Goal: Task Accomplishment & Management: Manage account settings

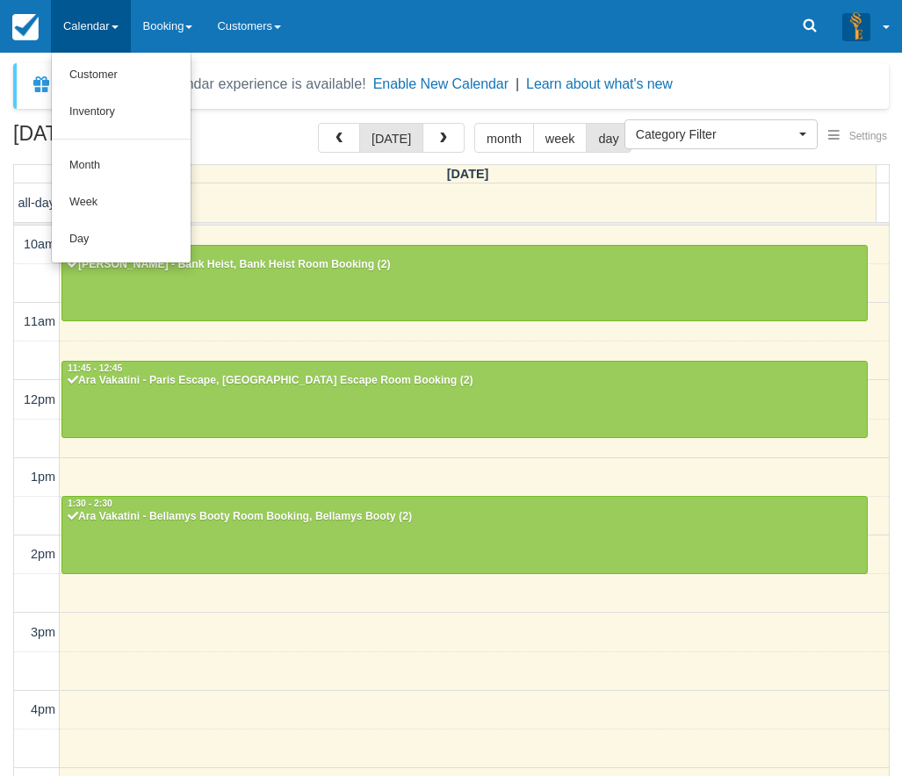
select select
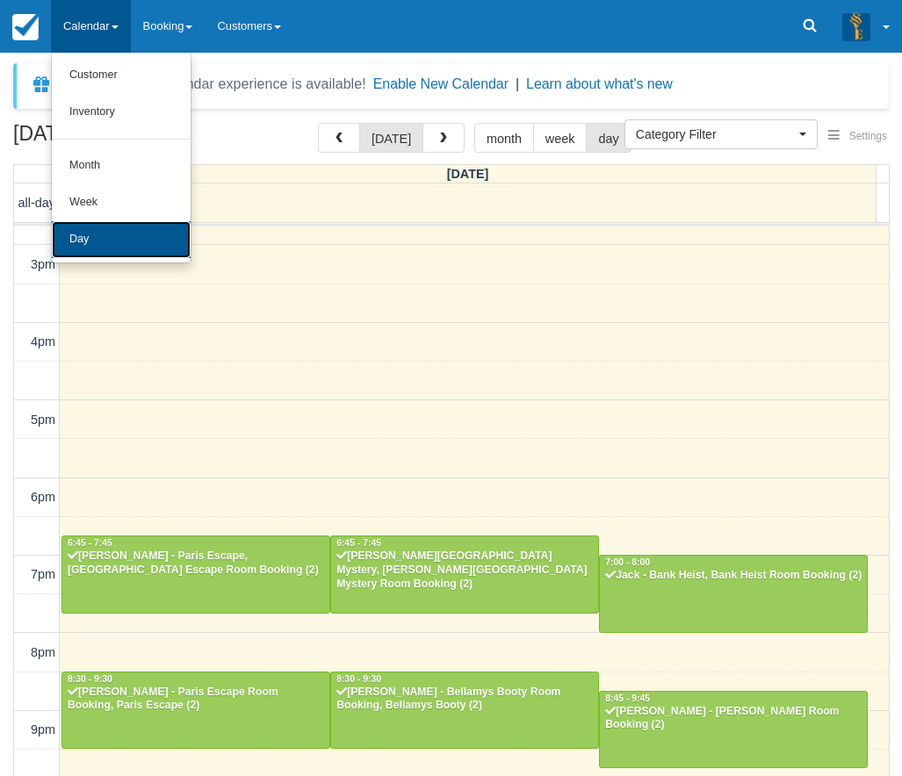
click at [87, 245] on link "Day" at bounding box center [121, 239] width 139 height 37
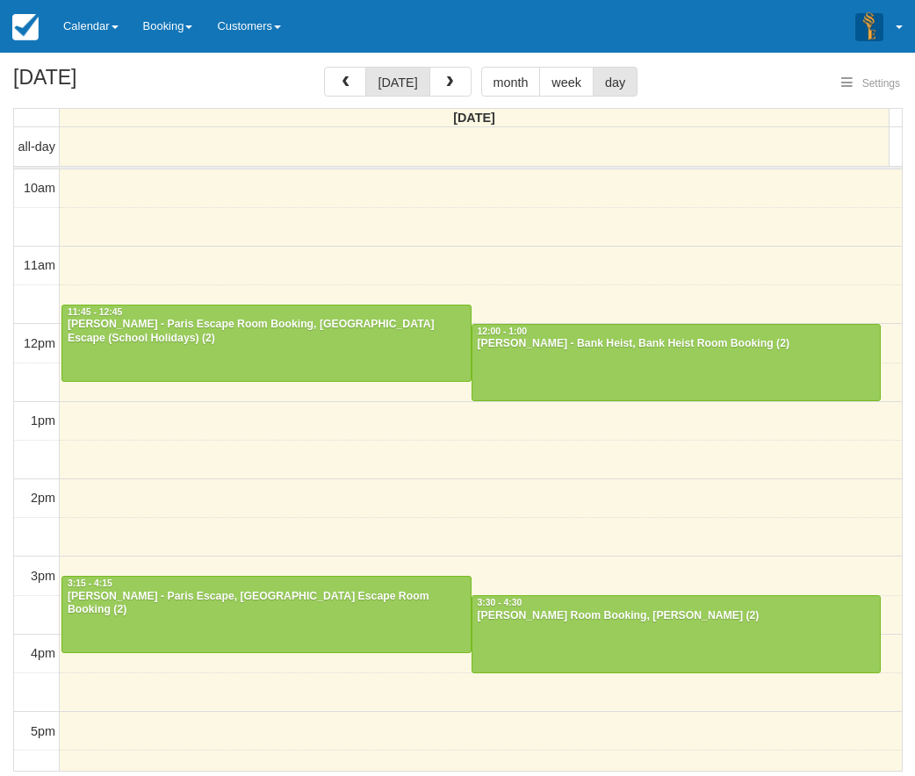
select select
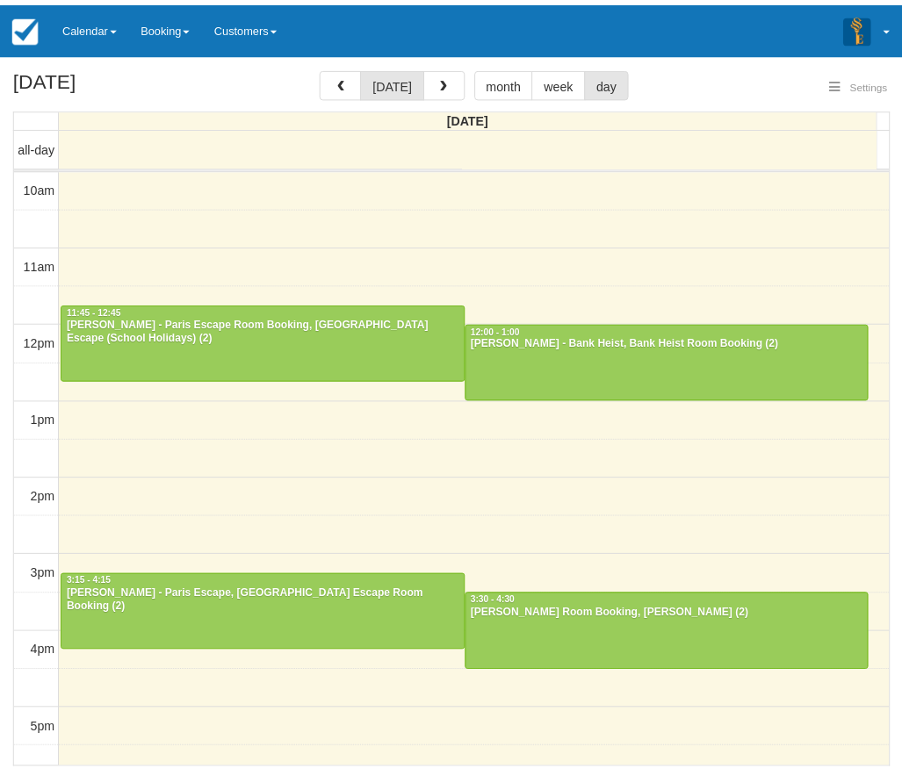
scroll to position [78, 0]
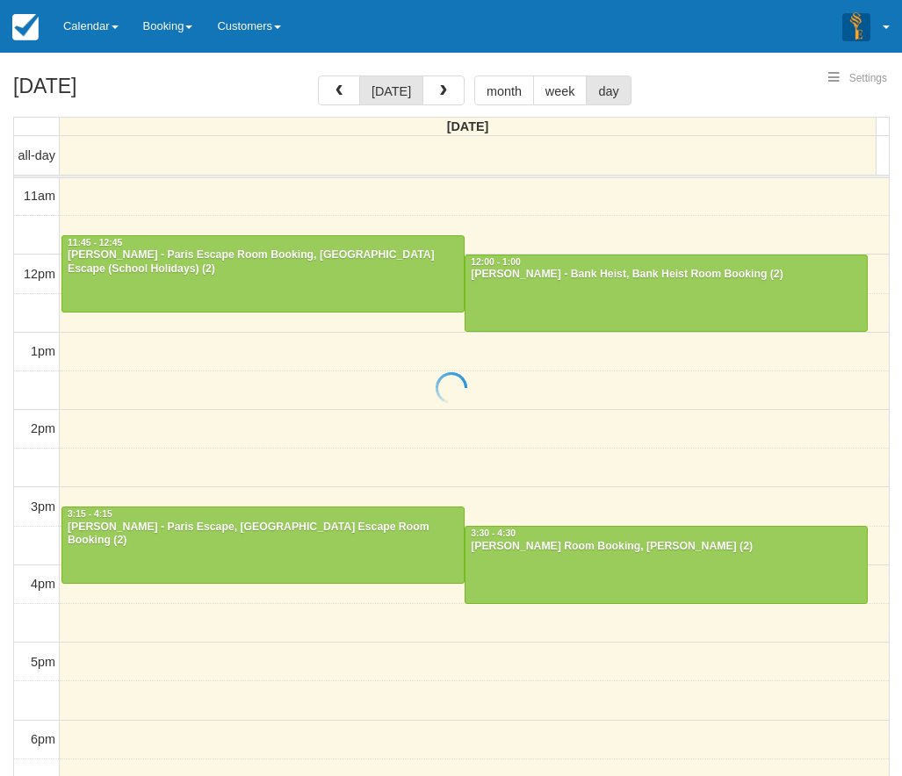
select select
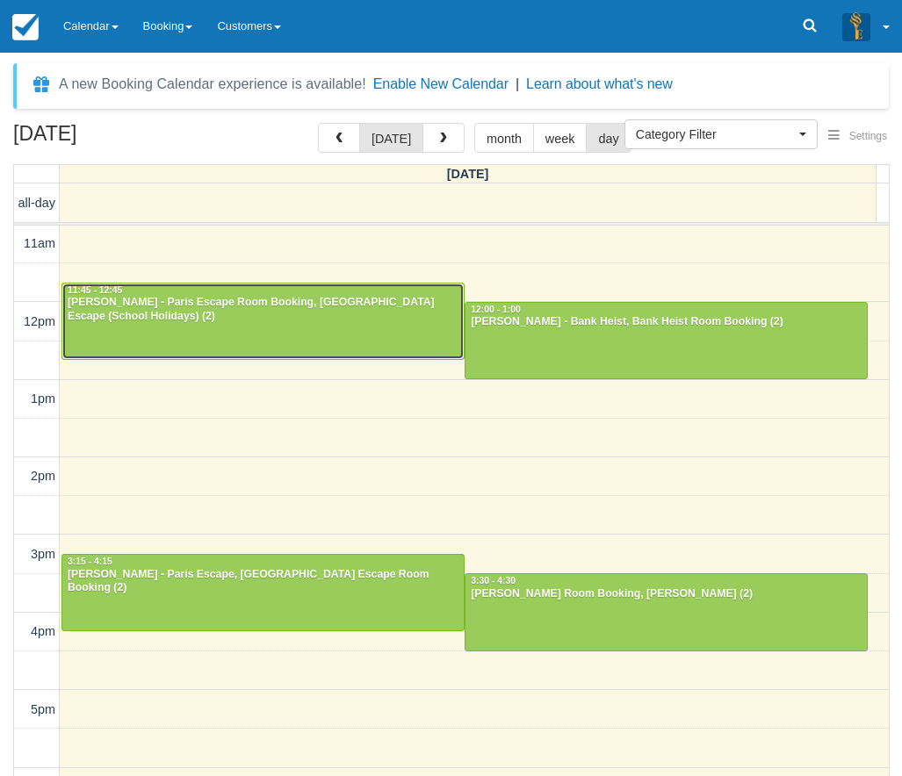
click at [195, 308] on div "Kylie Ponton - Paris Escape Room Booking, Paris Escape (School Holidays) (2)" at bounding box center [263, 310] width 393 height 28
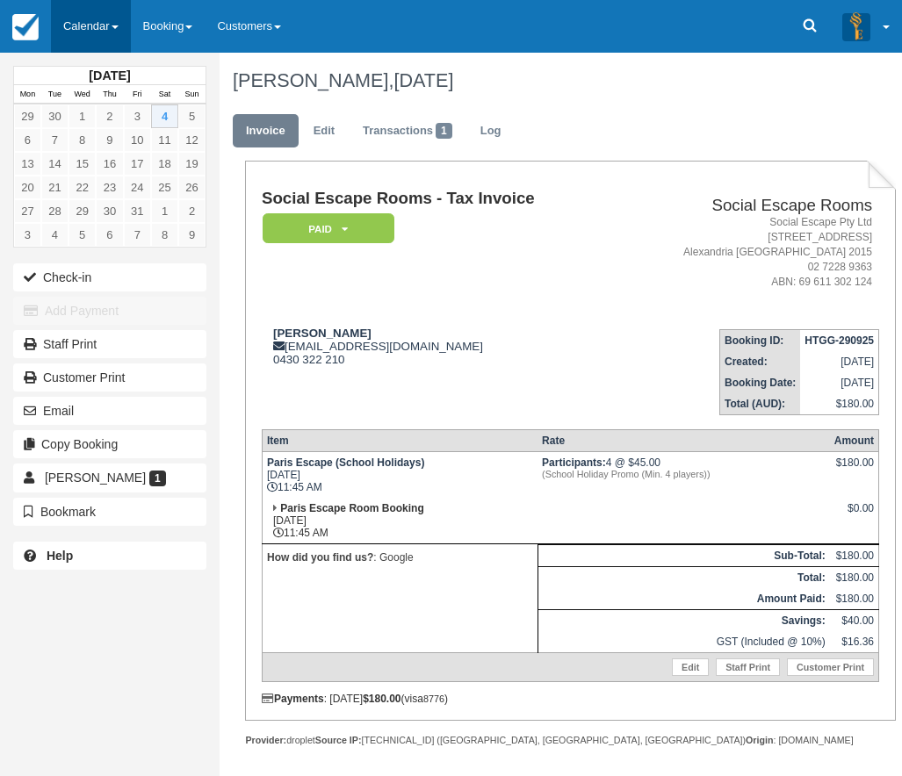
click at [95, 25] on link "Calendar" at bounding box center [91, 26] width 80 height 53
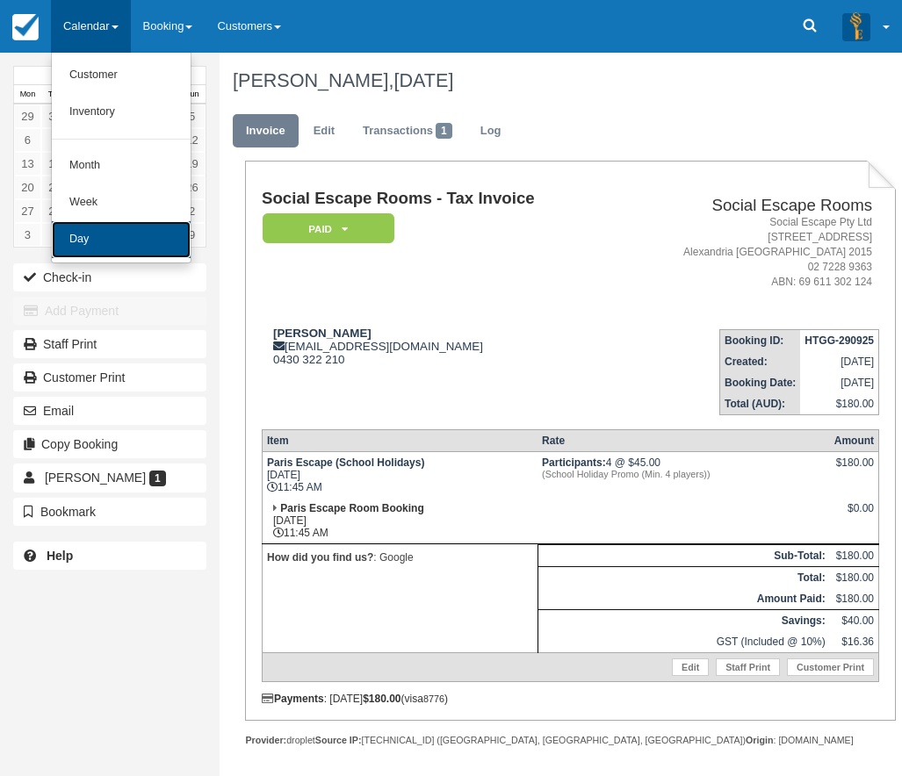
click at [89, 243] on link "Day" at bounding box center [121, 239] width 139 height 37
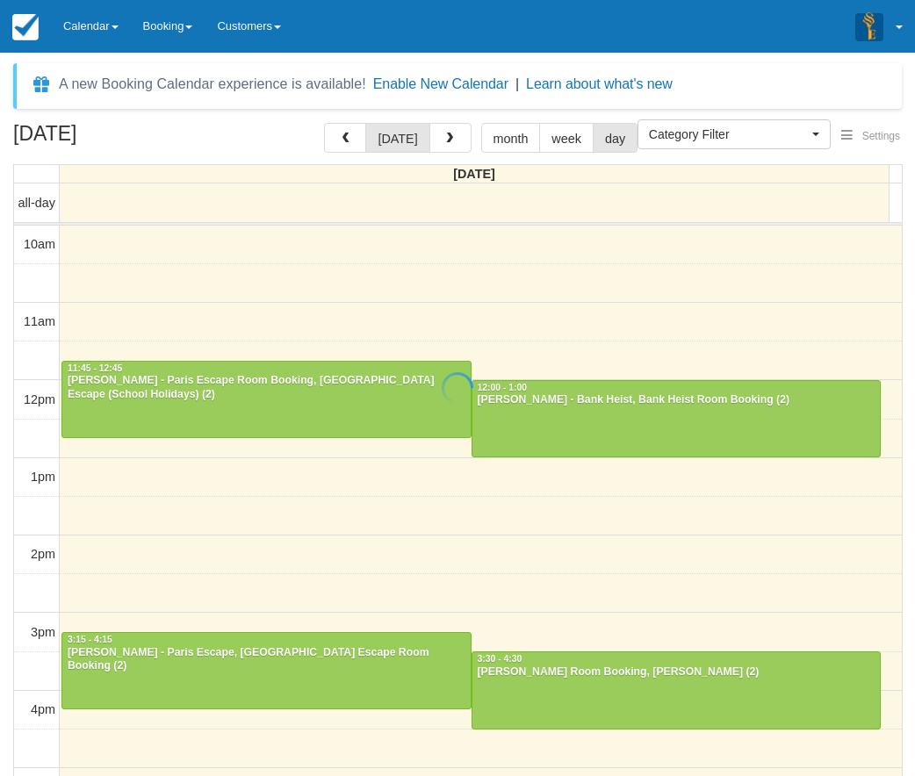
select select
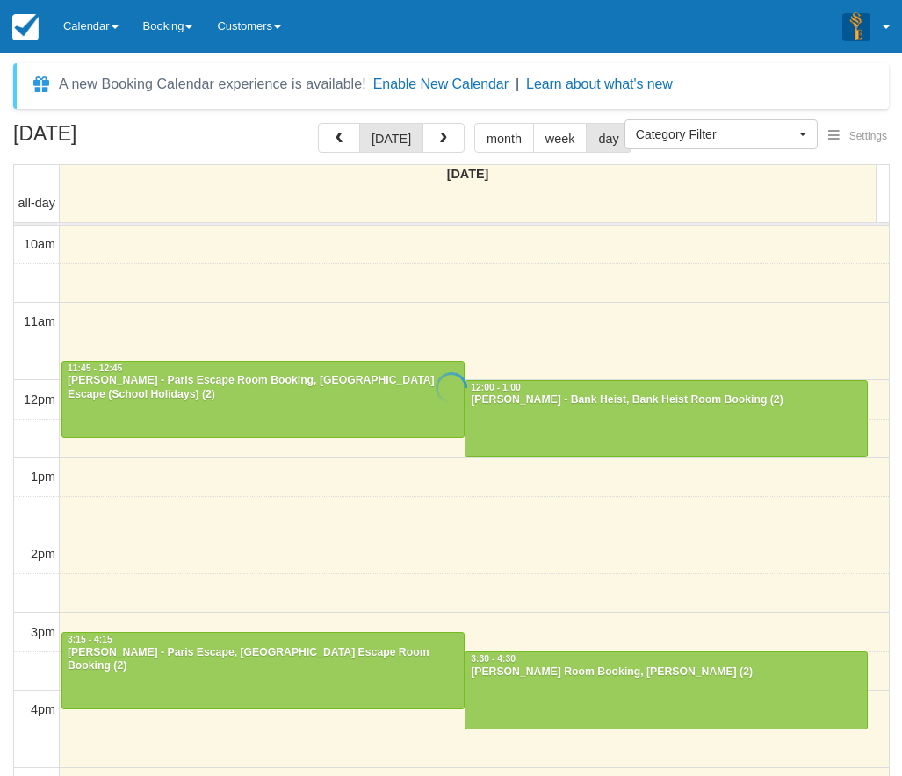
scroll to position [78, 0]
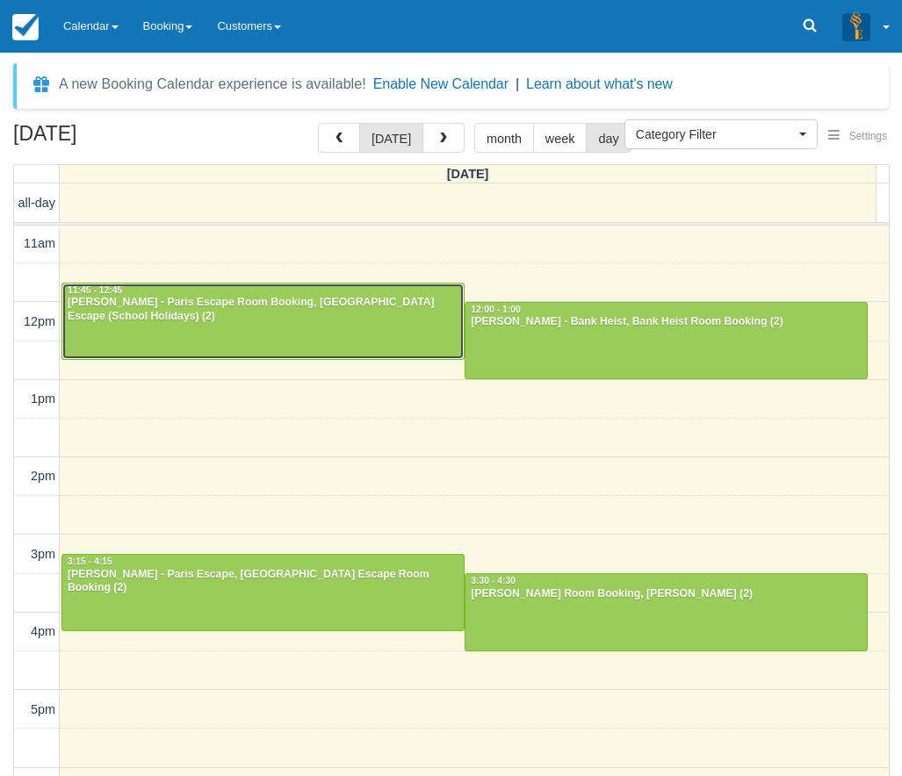
click at [170, 324] on div at bounding box center [262, 322] width 401 height 76
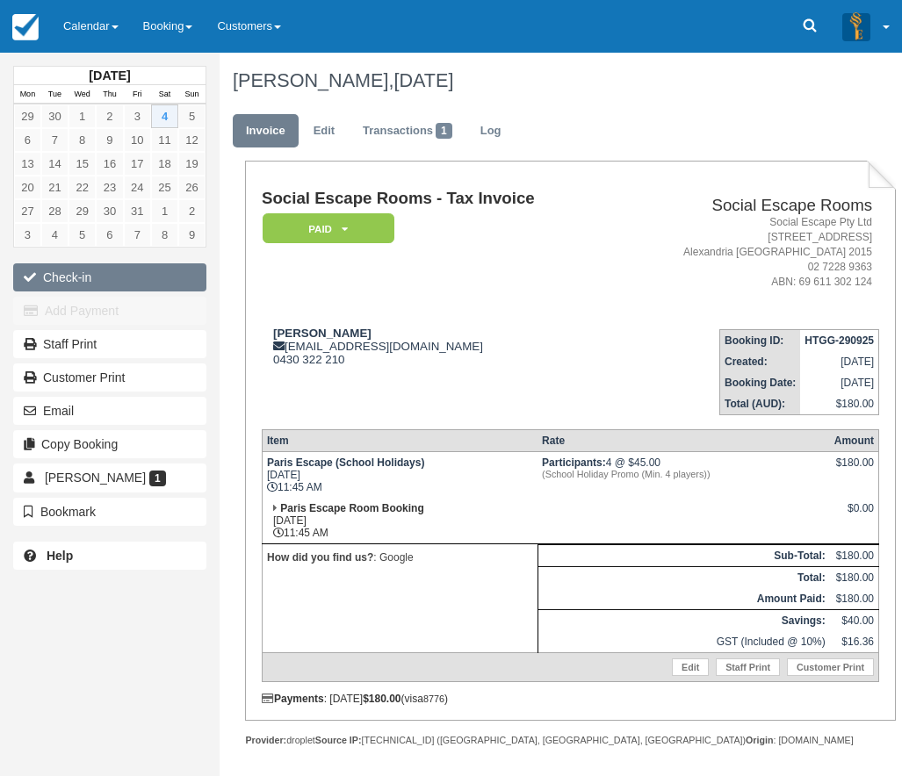
click at [61, 272] on button "Check-in" at bounding box center [109, 277] width 193 height 28
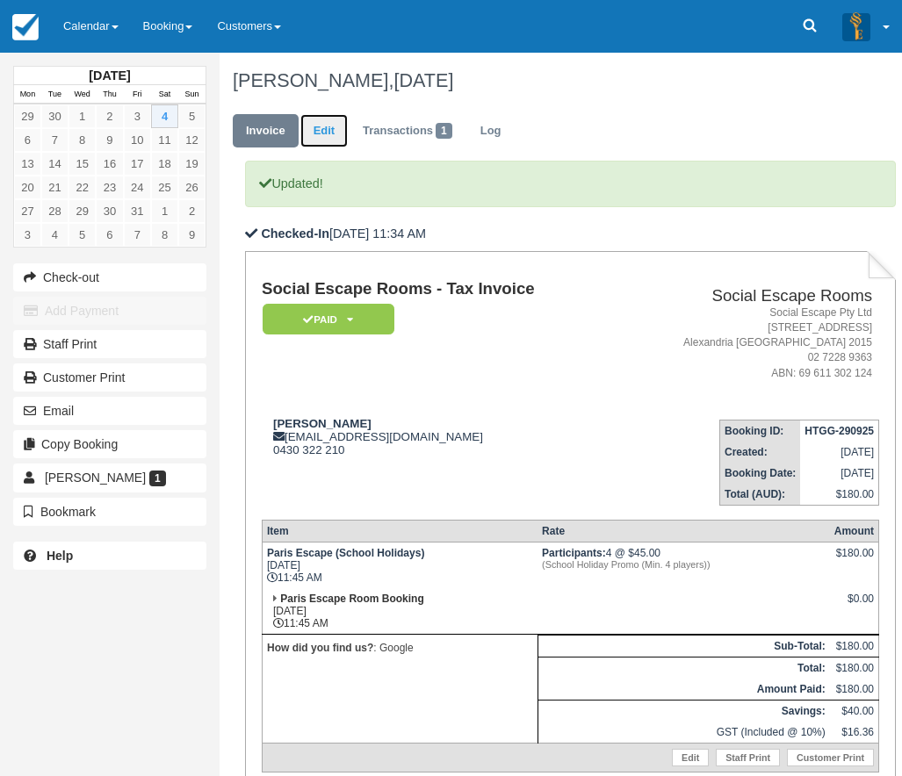
click at [327, 124] on link "Edit" at bounding box center [323, 131] width 47 height 34
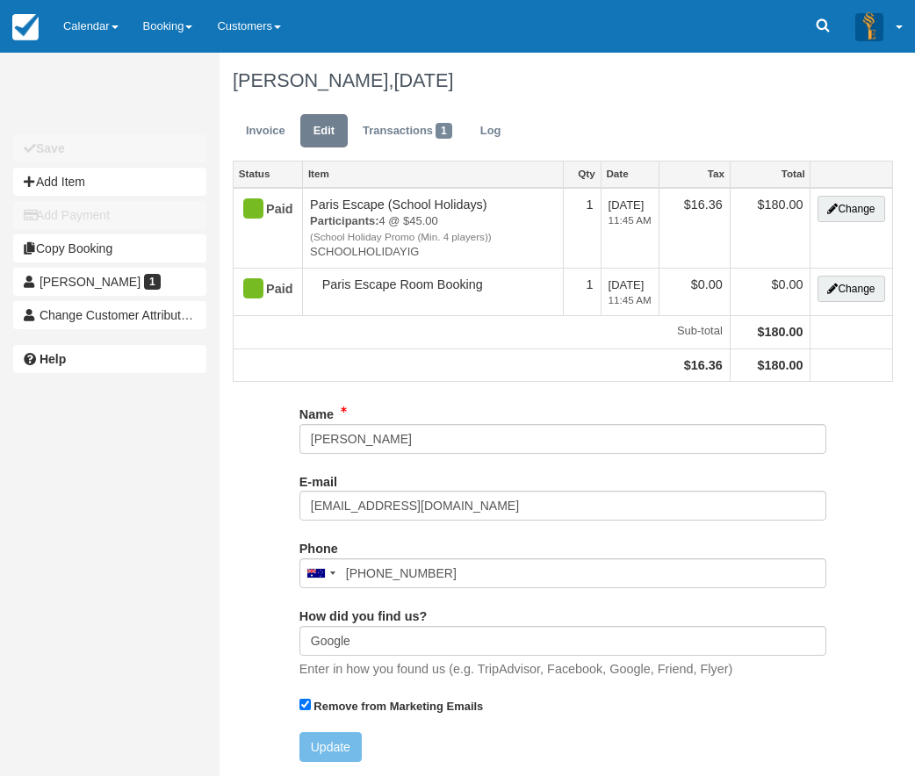
type input "0430 322 210"
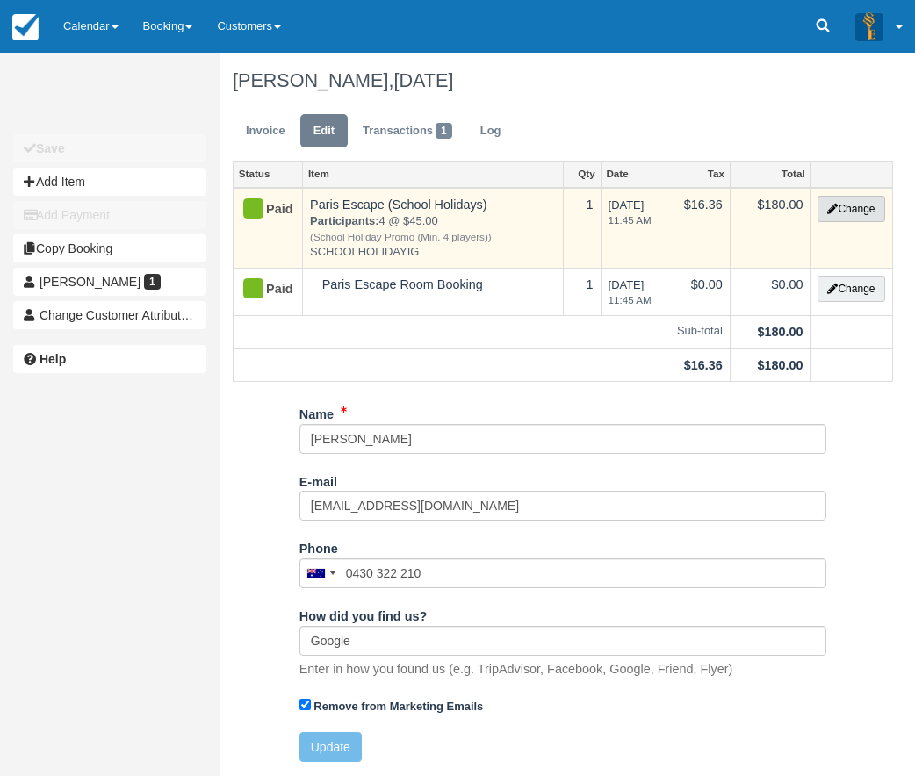
click at [856, 206] on button "Change" at bounding box center [851, 209] width 67 height 26
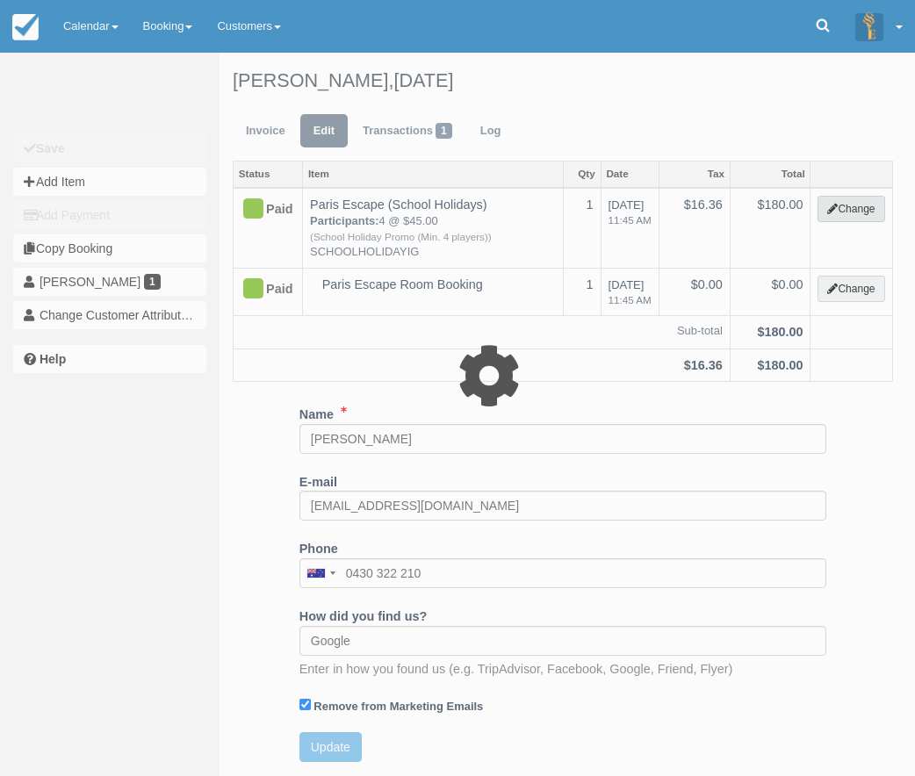
type input "180.00"
type input "SCHOOLHOLIDAYIG"
select select "41"
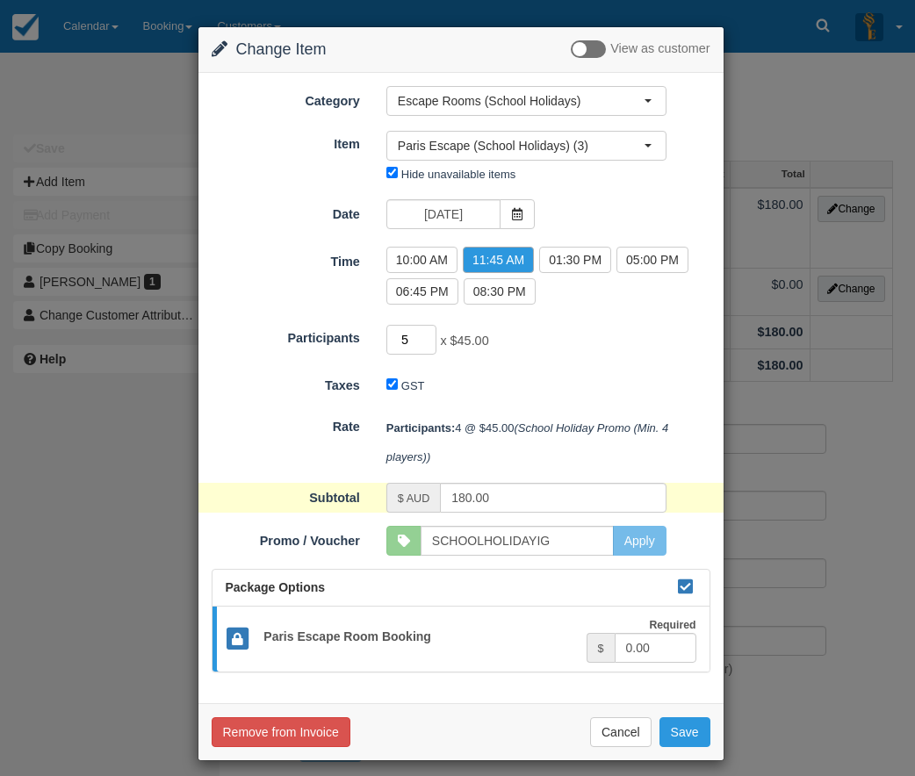
type input "5"
click at [428, 338] on input "5" at bounding box center [411, 340] width 51 height 30
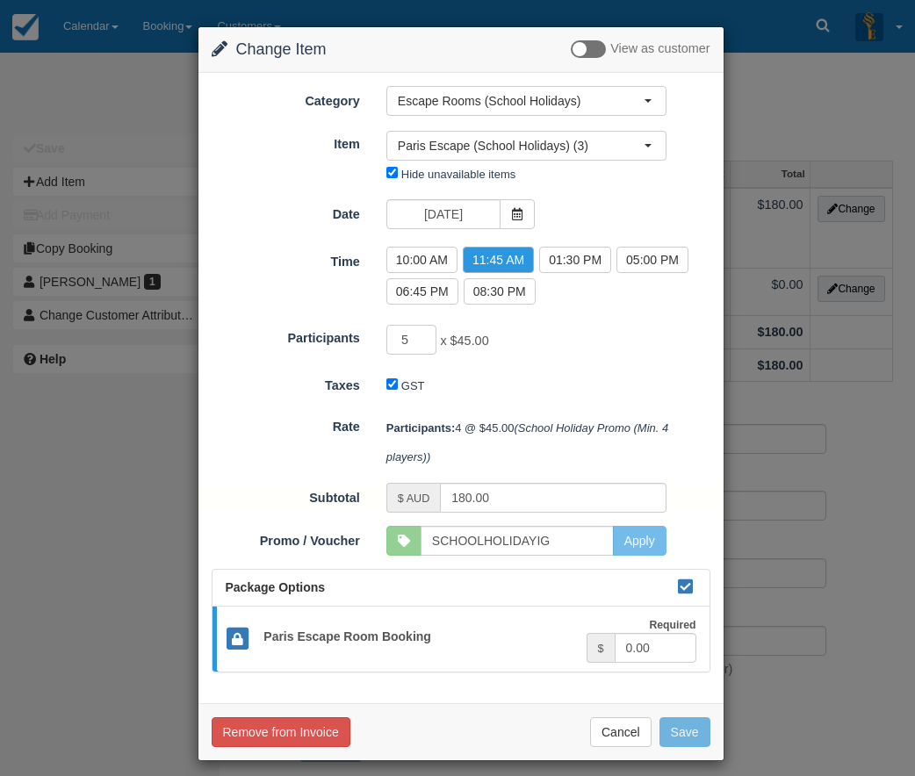
type input "225.00"
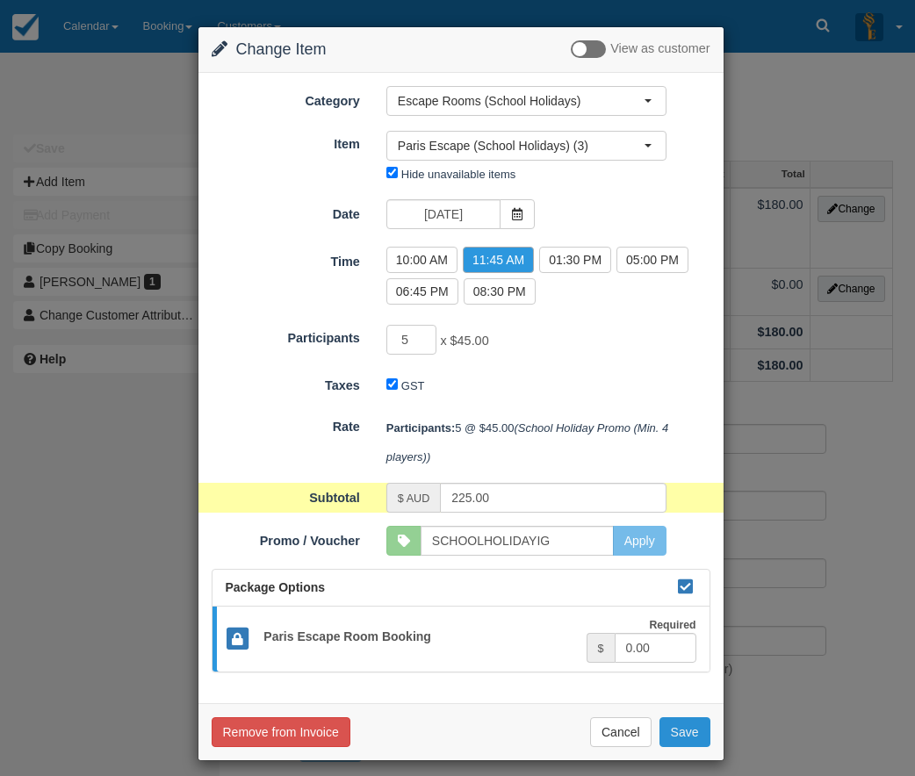
click at [683, 731] on button "Save" at bounding box center [685, 733] width 51 height 30
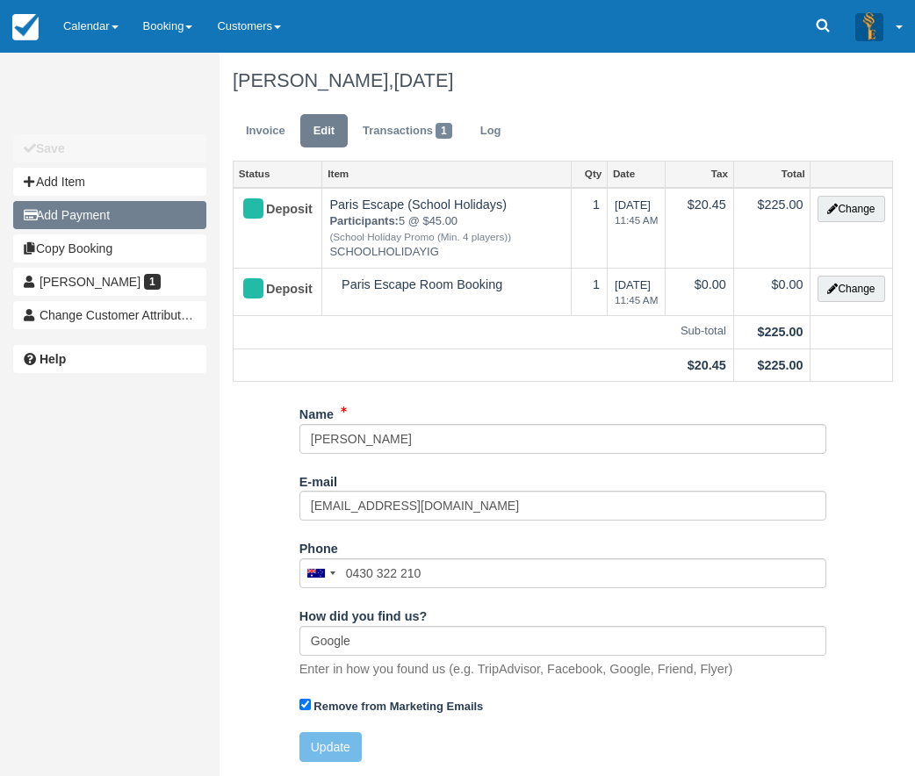
click at [75, 215] on button "Add Payment" at bounding box center [109, 215] width 193 height 28
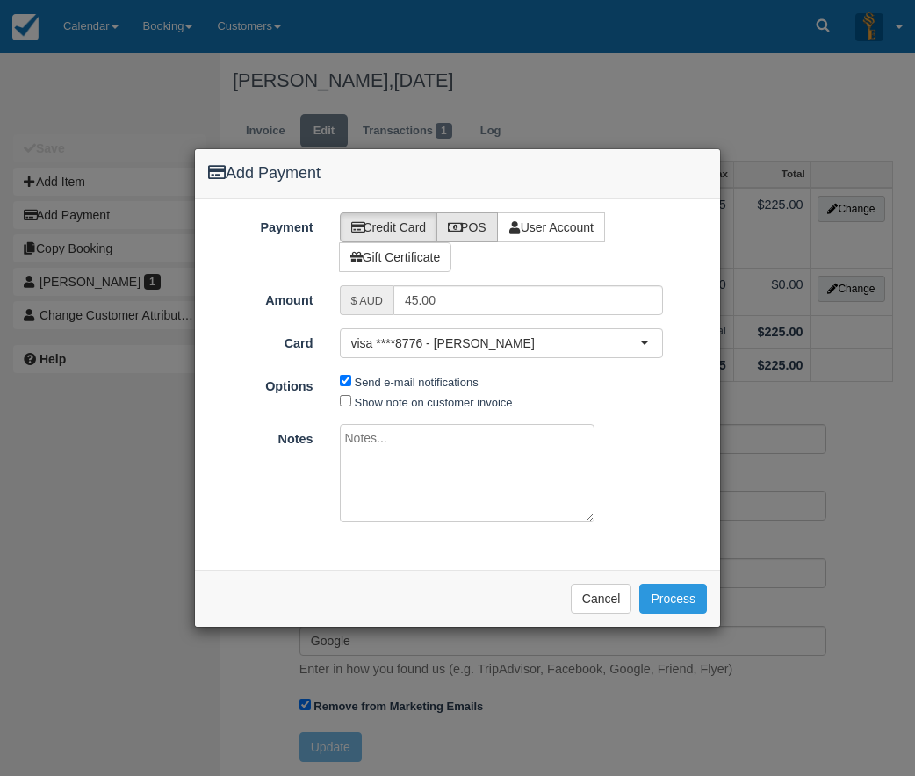
click at [475, 231] on label "POS" at bounding box center [467, 228] width 61 height 30
radio input "true"
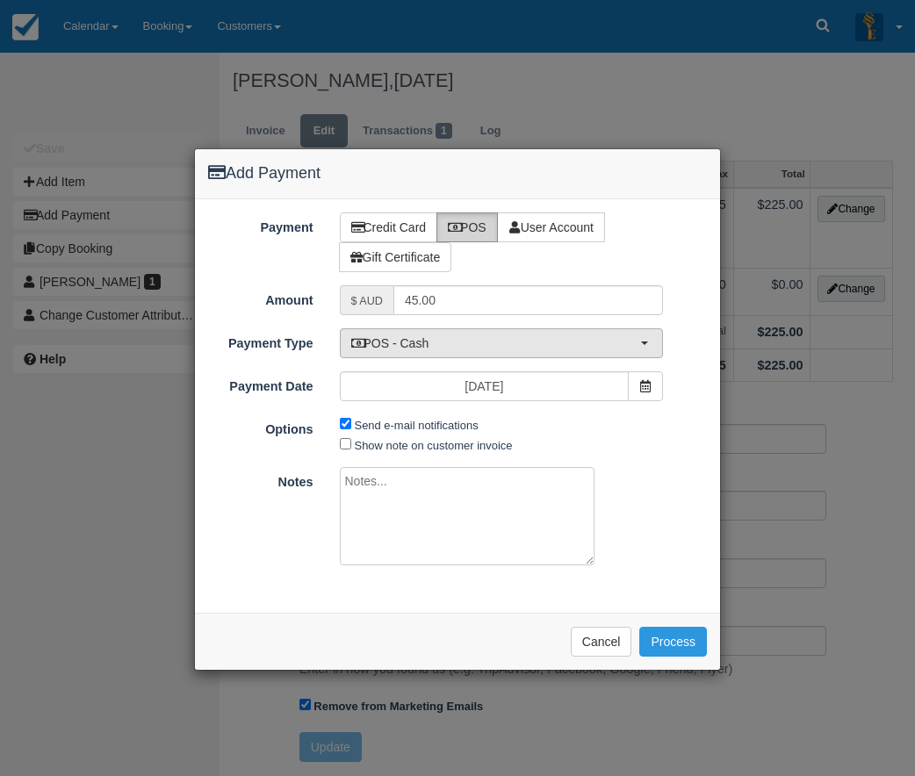
click at [473, 341] on span "POS - Cash" at bounding box center [496, 344] width 290 height 18
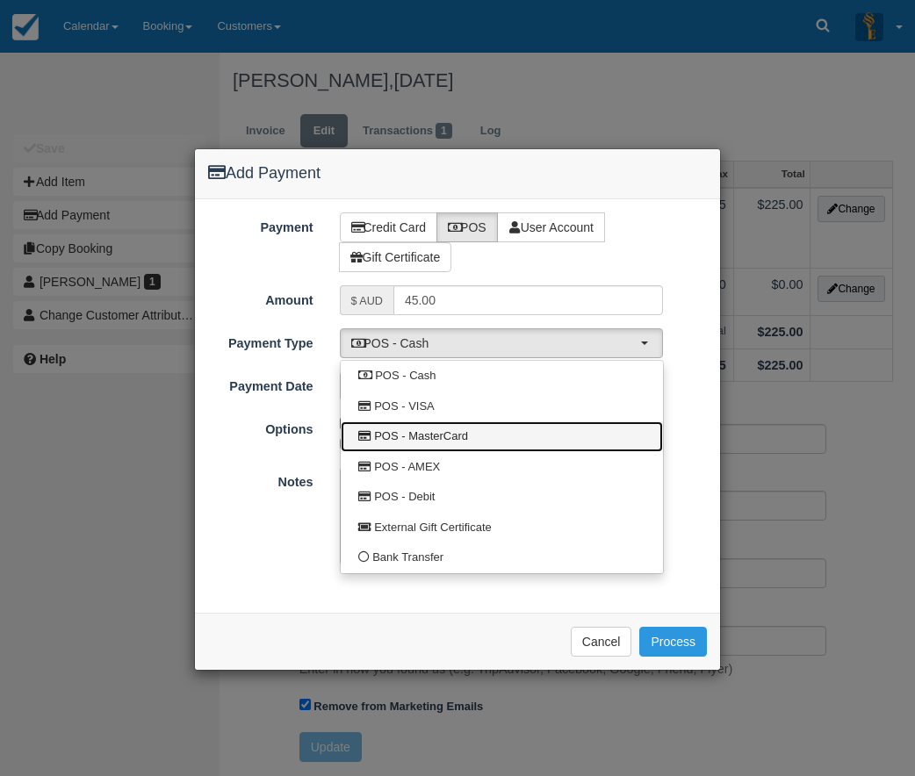
click at [445, 431] on span "POS - MasterCard" at bounding box center [421, 437] width 94 height 17
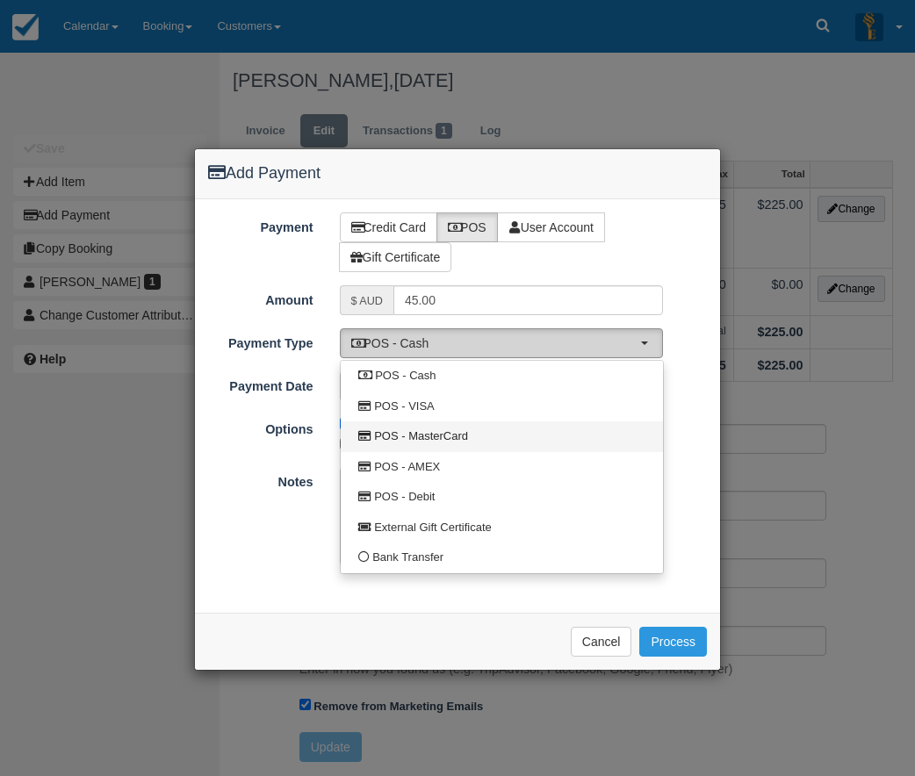
select select "MC"
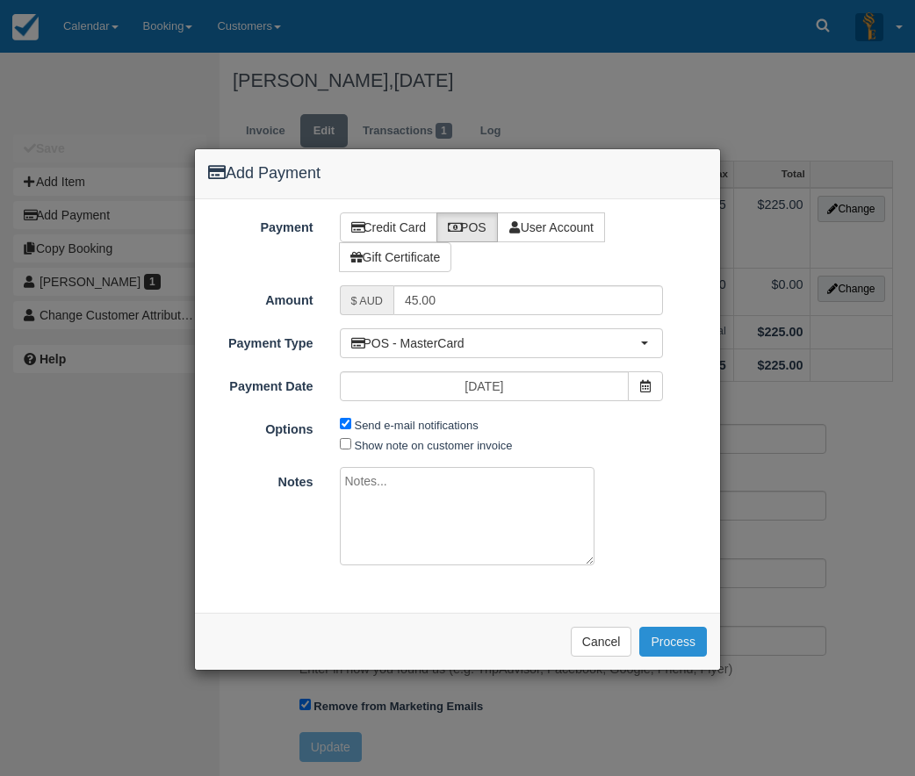
click at [675, 646] on button "Process" at bounding box center [673, 642] width 68 height 30
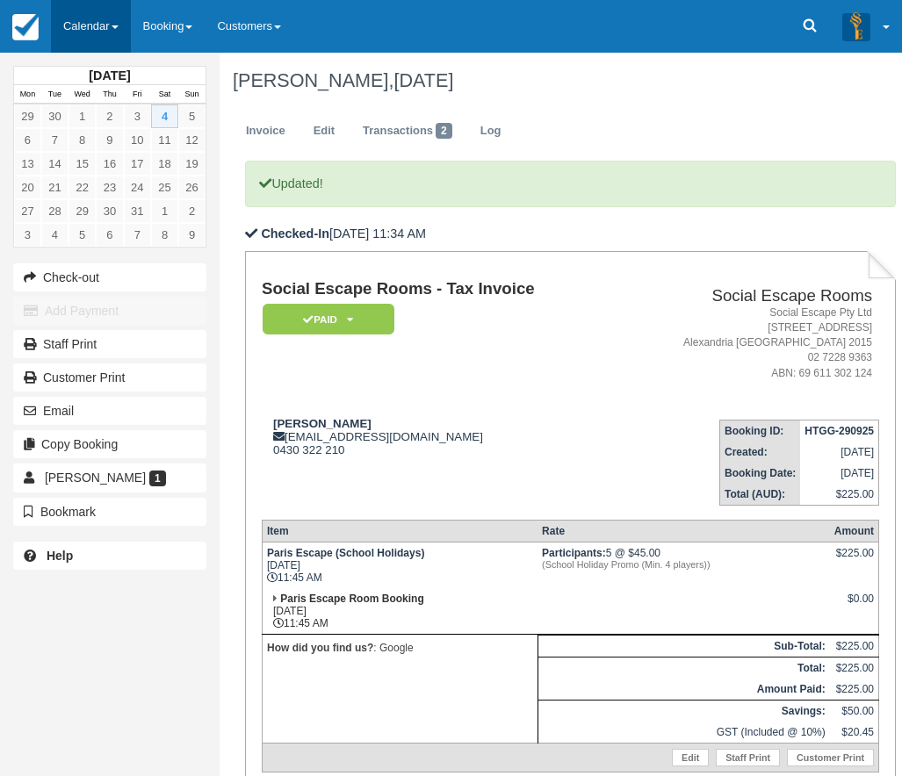
click at [64, 27] on link "Calendar" at bounding box center [91, 26] width 80 height 53
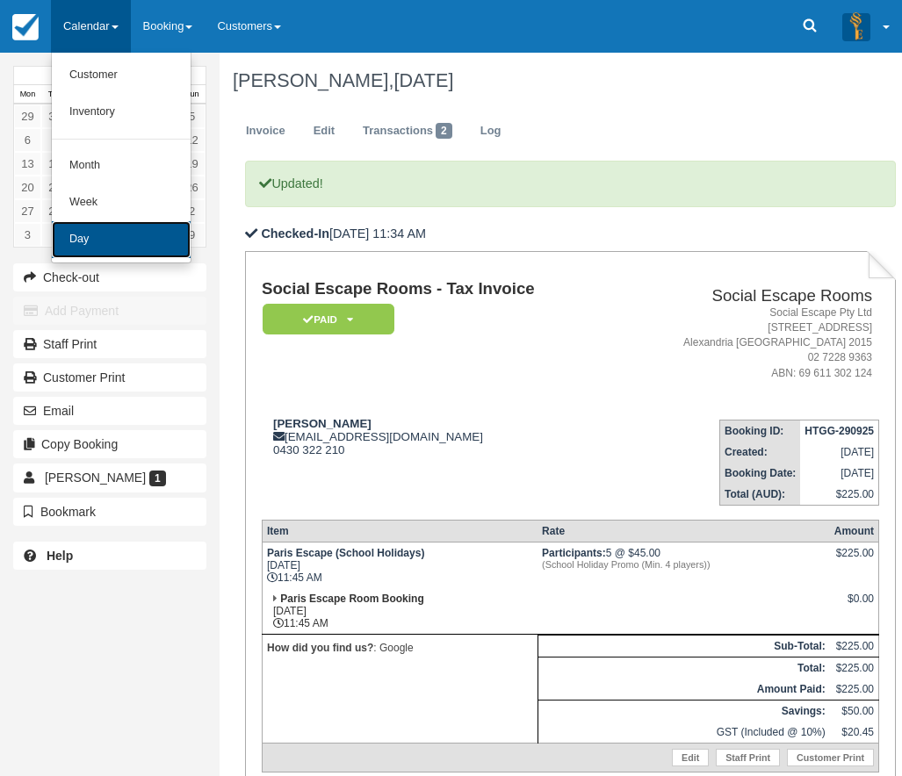
click at [88, 237] on link "Day" at bounding box center [121, 239] width 139 height 37
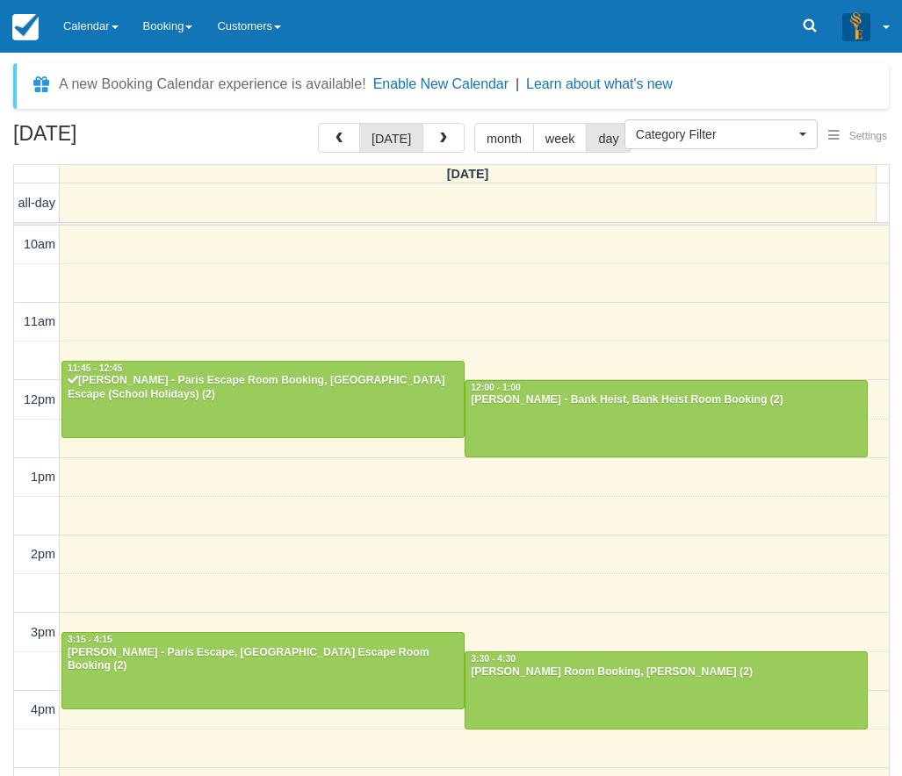
select select
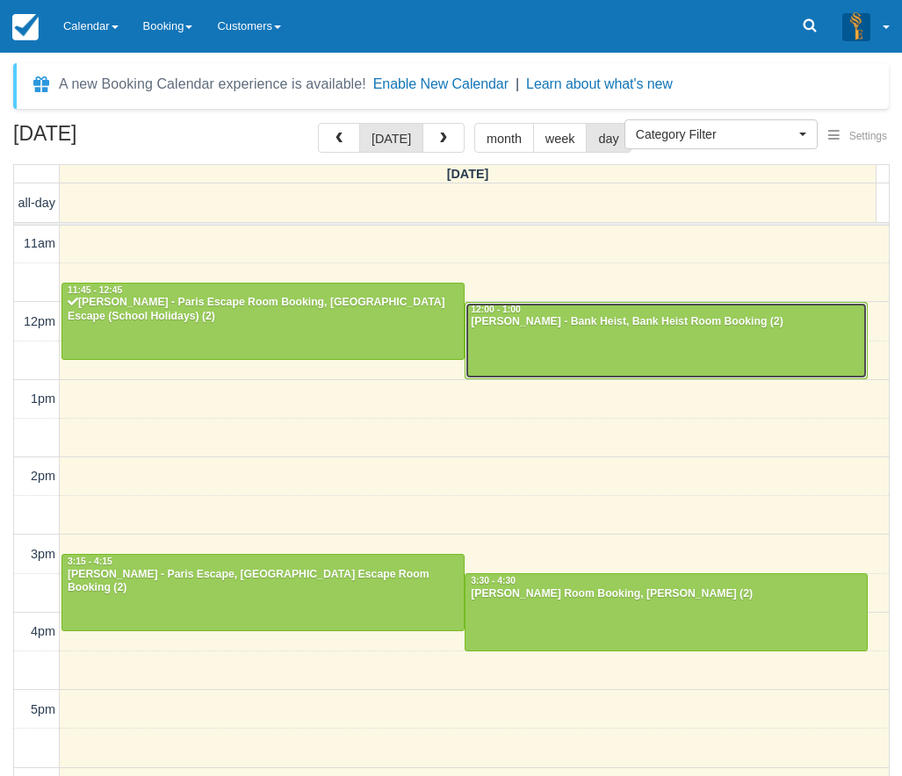
click at [704, 344] on div at bounding box center [666, 341] width 401 height 76
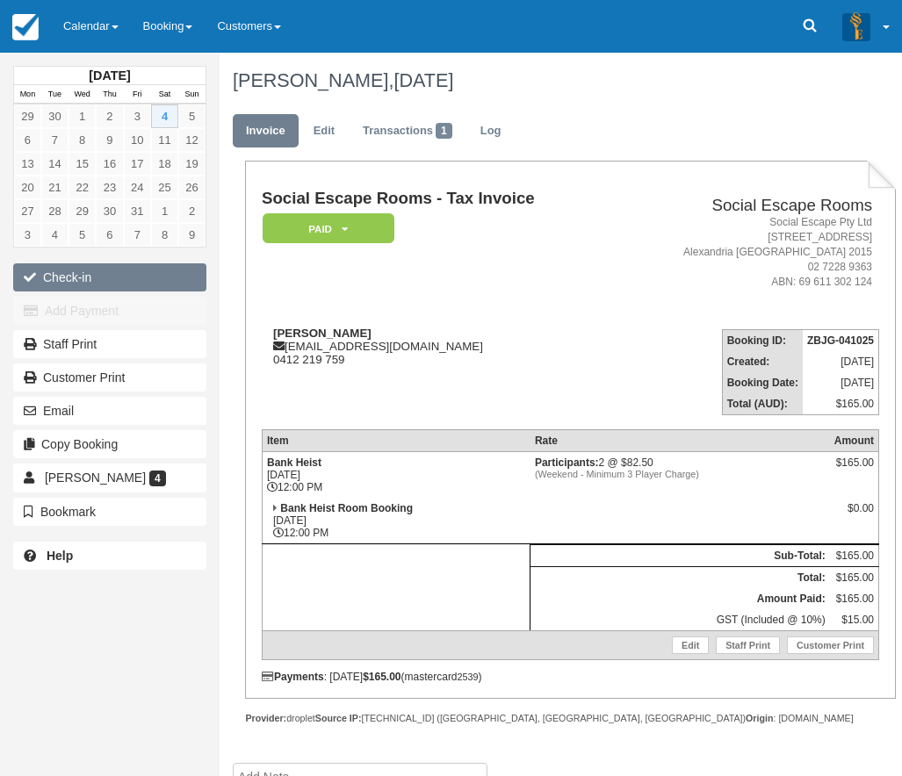
click at [97, 272] on button "Check-in" at bounding box center [109, 277] width 193 height 28
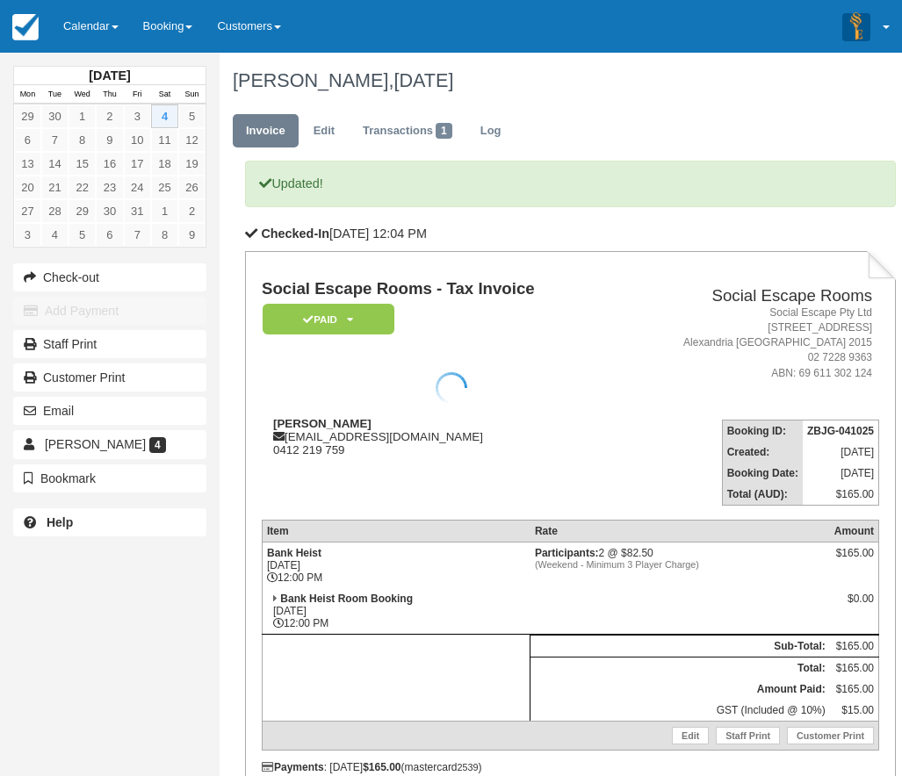
click at [482, 391] on td "Social Escape Rooms - Tax Invoice Paid   Pending Reserved Deposit Blocked for C…" at bounding box center [439, 342] width 354 height 125
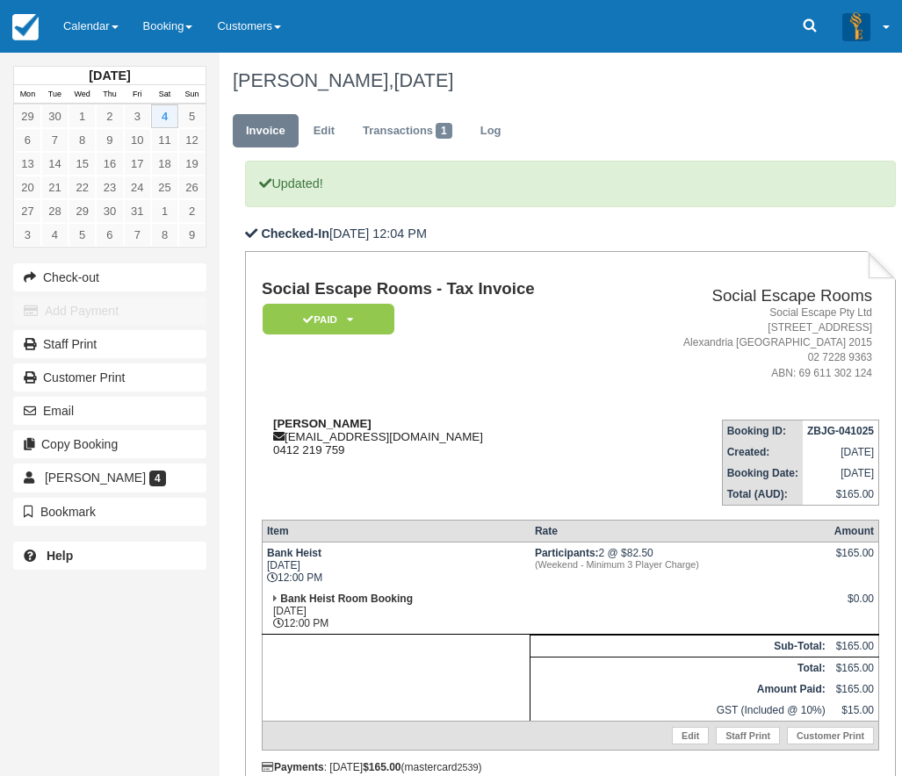
click at [359, 422] on div "Nash Edgerton nashedgerton@me.com 0412 219 759" at bounding box center [439, 437] width 354 height 40
click at [159, 482] on link "Nash Edgerton 4" at bounding box center [109, 478] width 193 height 28
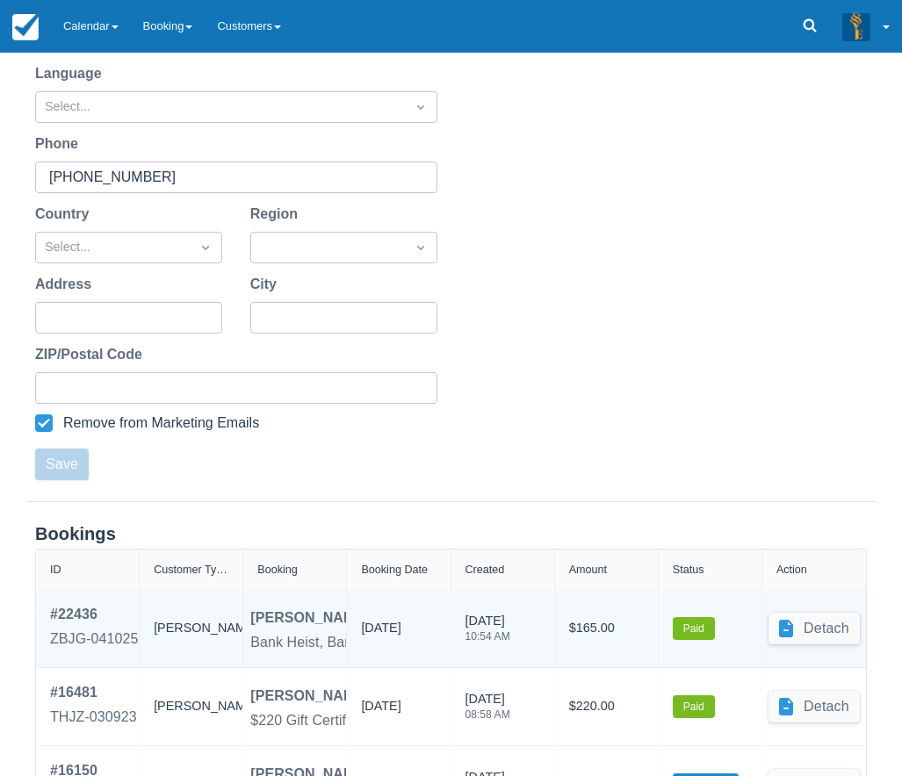
scroll to position [503, 0]
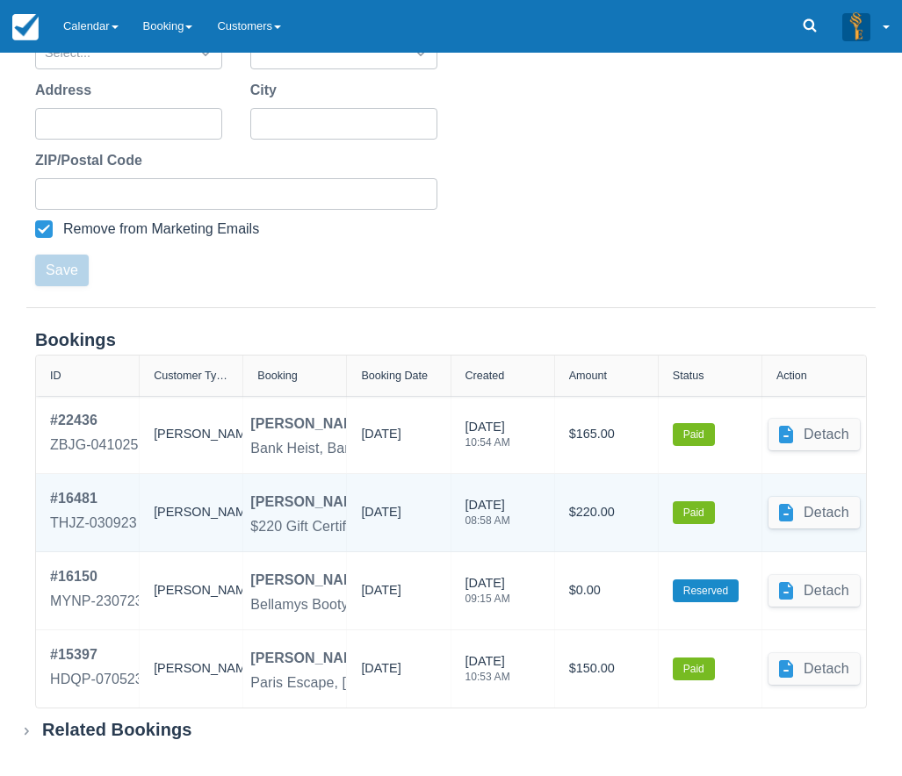
click at [401, 515] on div "[DATE]" at bounding box center [381, 516] width 40 height 26
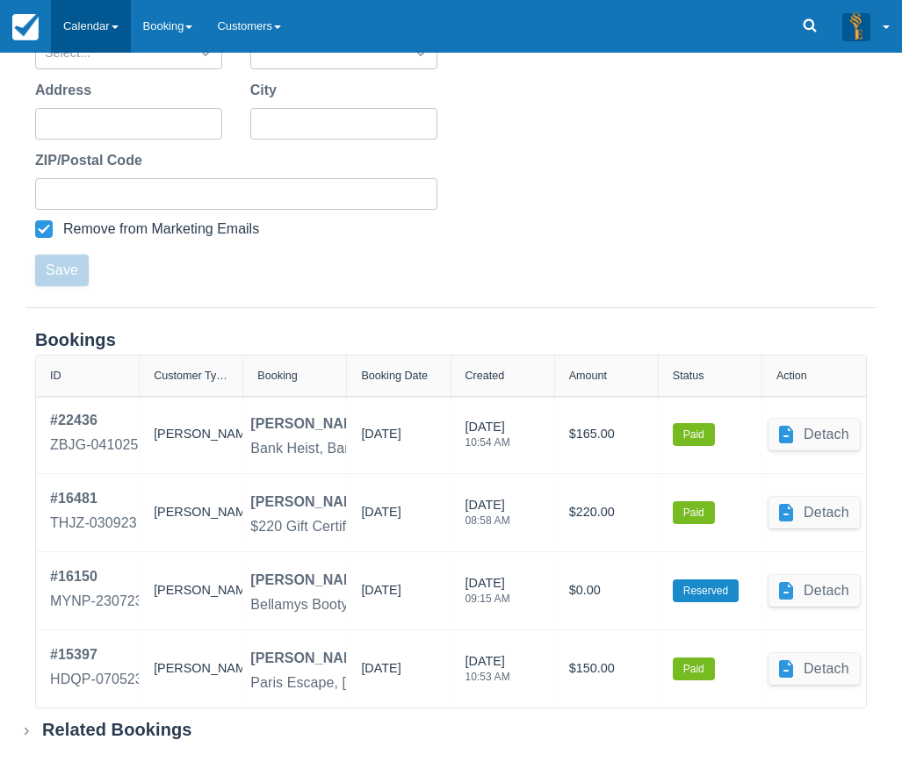
click at [100, 34] on link "Calendar" at bounding box center [91, 26] width 80 height 53
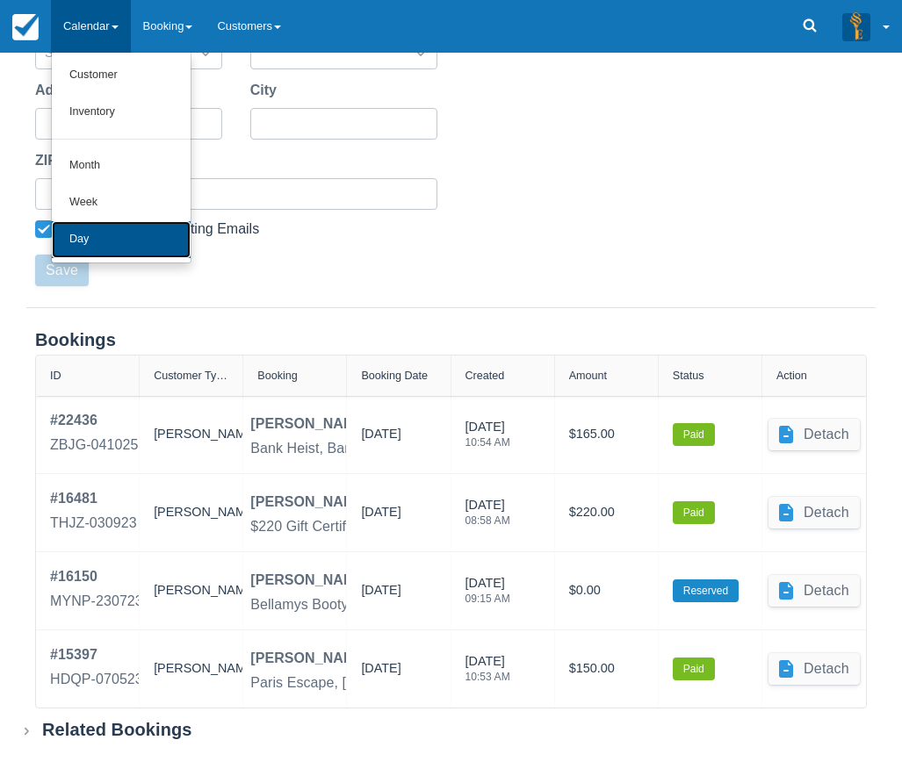
click at [97, 229] on link "Day" at bounding box center [121, 239] width 139 height 37
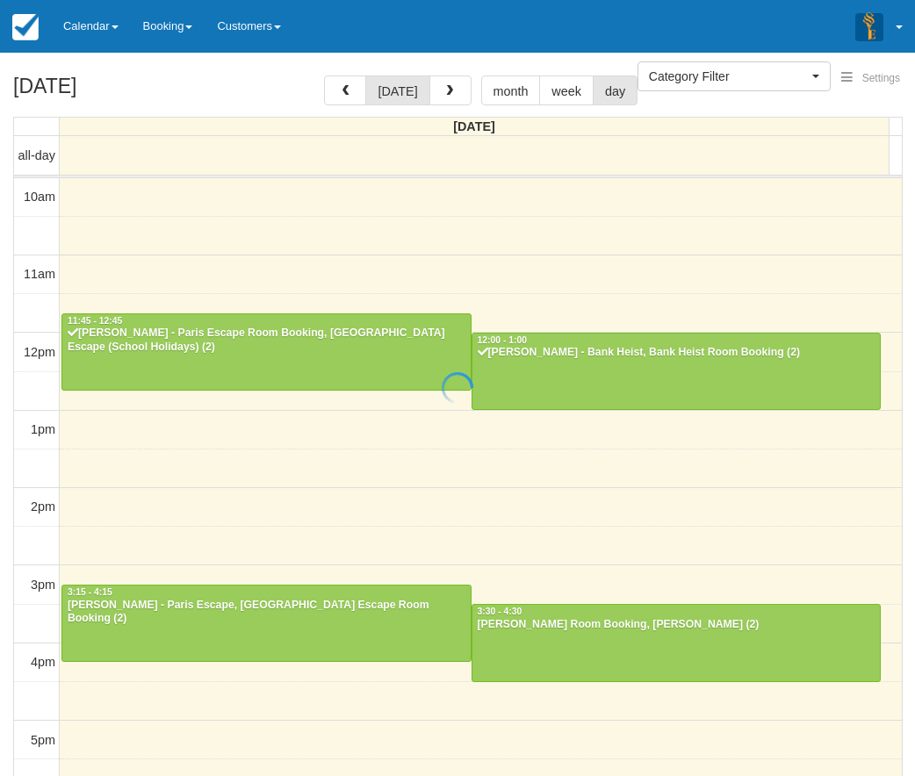
select select
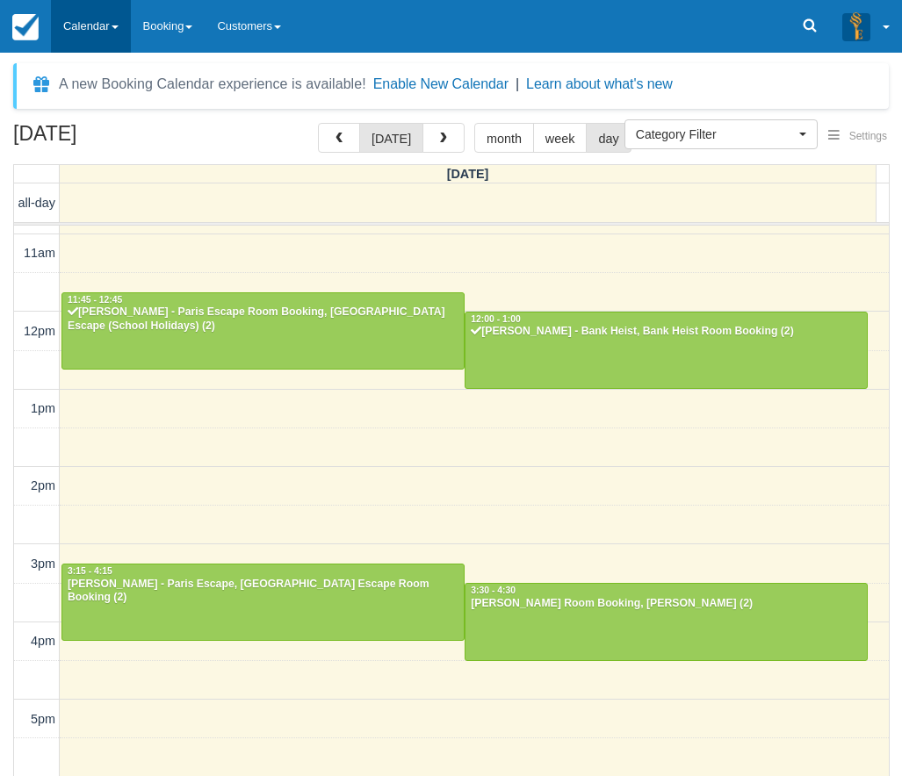
click at [77, 33] on link "Calendar" at bounding box center [91, 26] width 80 height 53
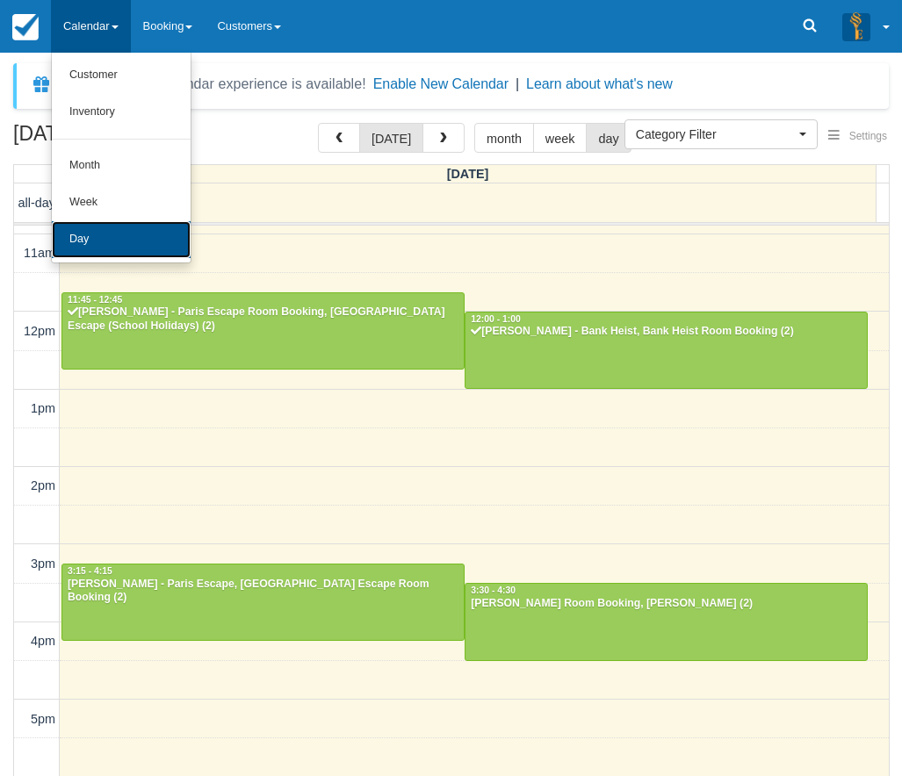
click at [122, 248] on link "Day" at bounding box center [121, 239] width 139 height 37
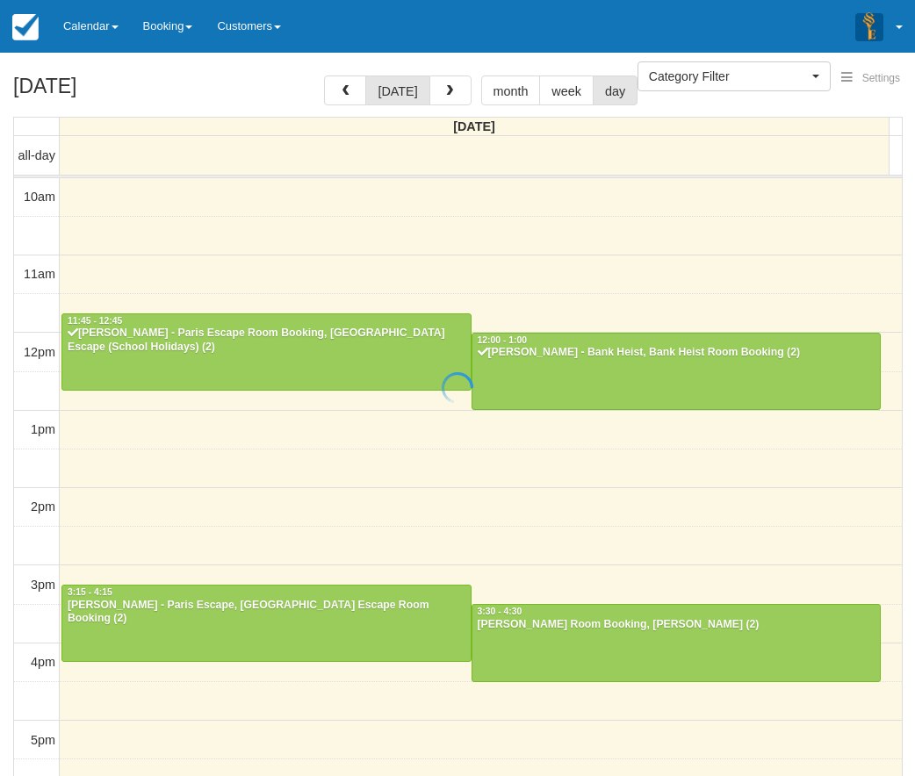
select select
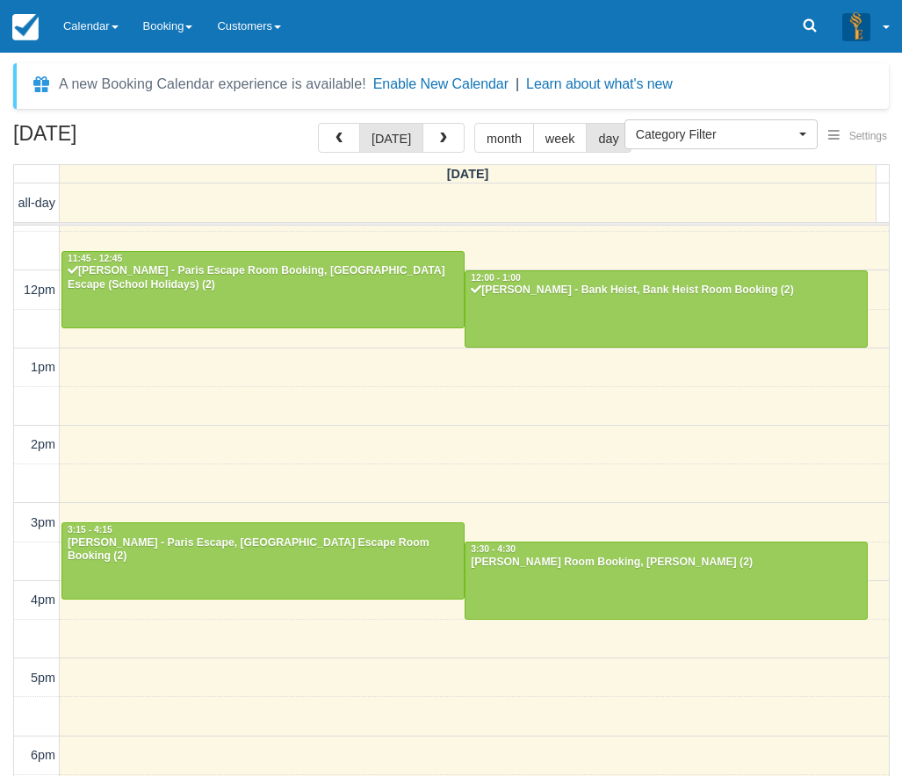
scroll to position [69, 0]
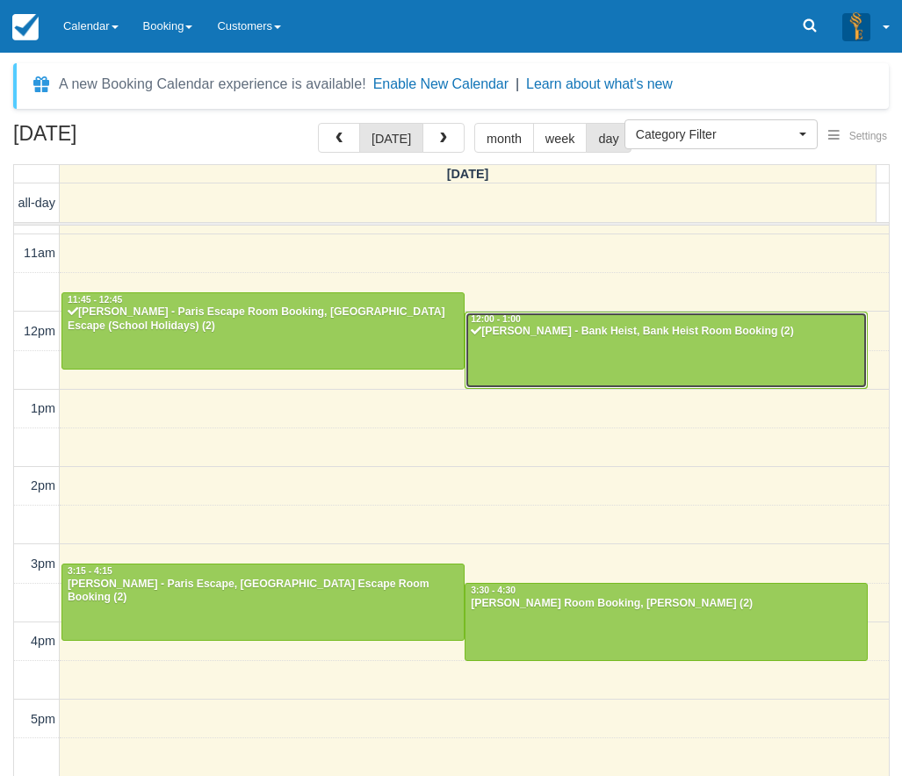
click at [776, 360] on div at bounding box center [666, 351] width 401 height 76
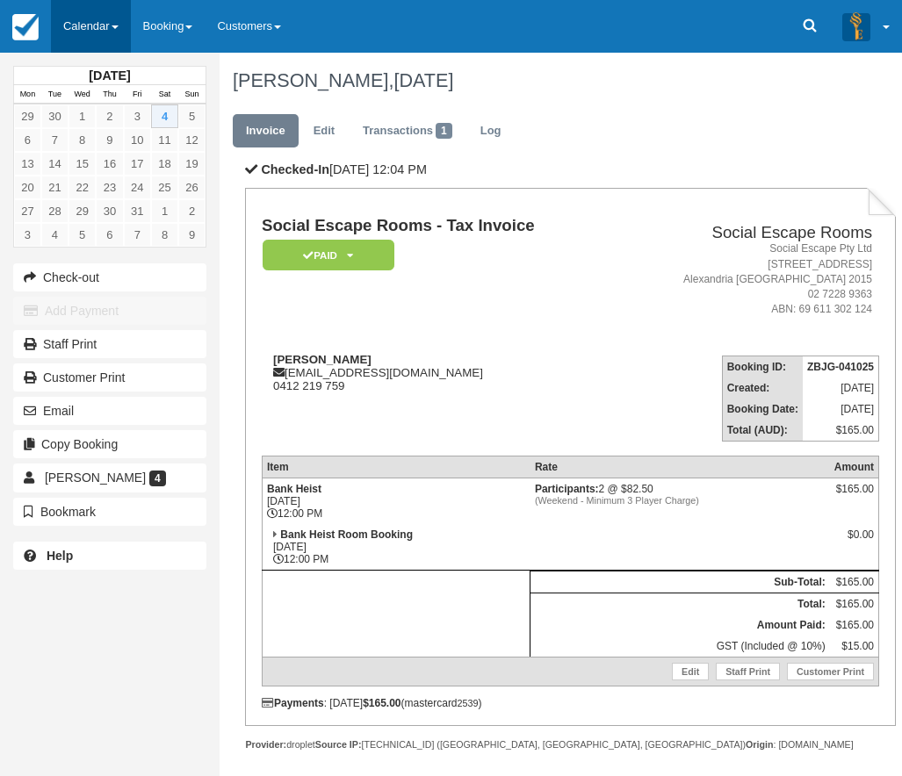
click at [98, 30] on link "Calendar" at bounding box center [91, 26] width 80 height 53
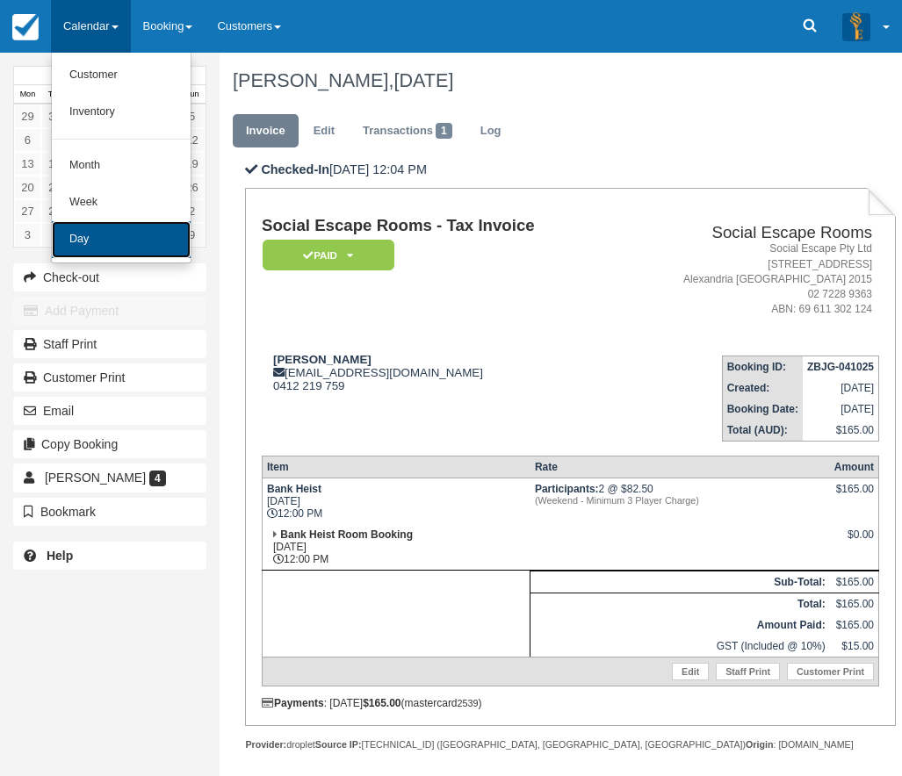
click at [115, 243] on link "Day" at bounding box center [121, 239] width 139 height 37
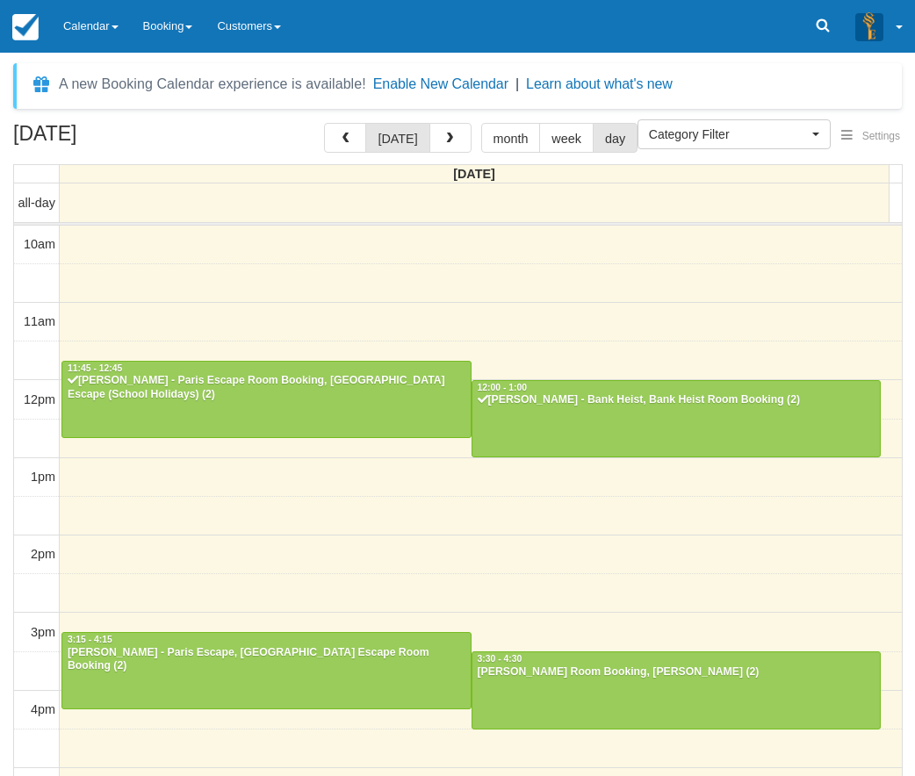
select select
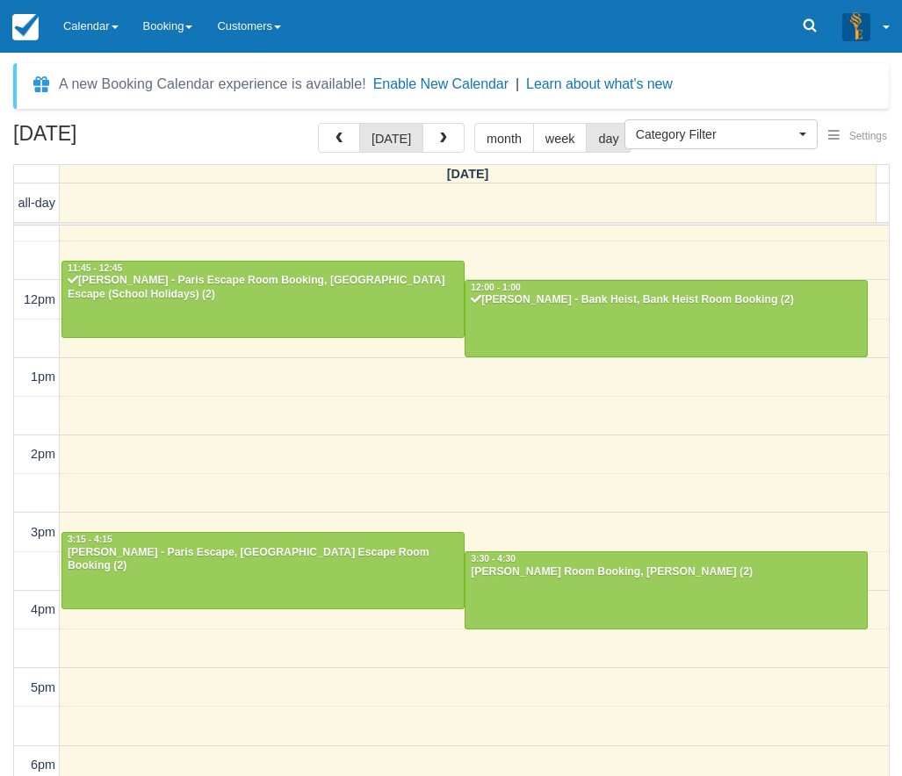
scroll to position [69, 0]
